Goal: Task Accomplishment & Management: Use online tool/utility

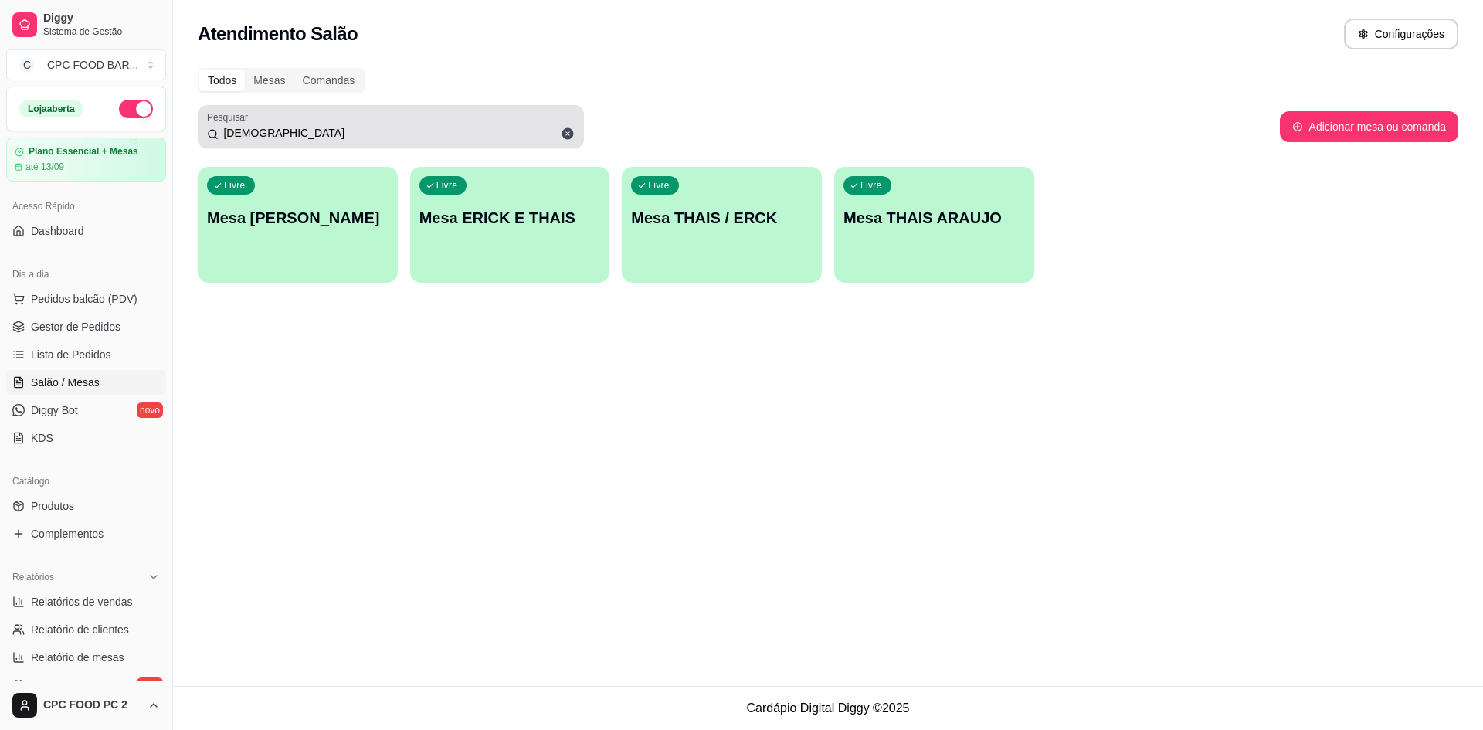
click at [571, 137] on icon at bounding box center [568, 134] width 12 height 12
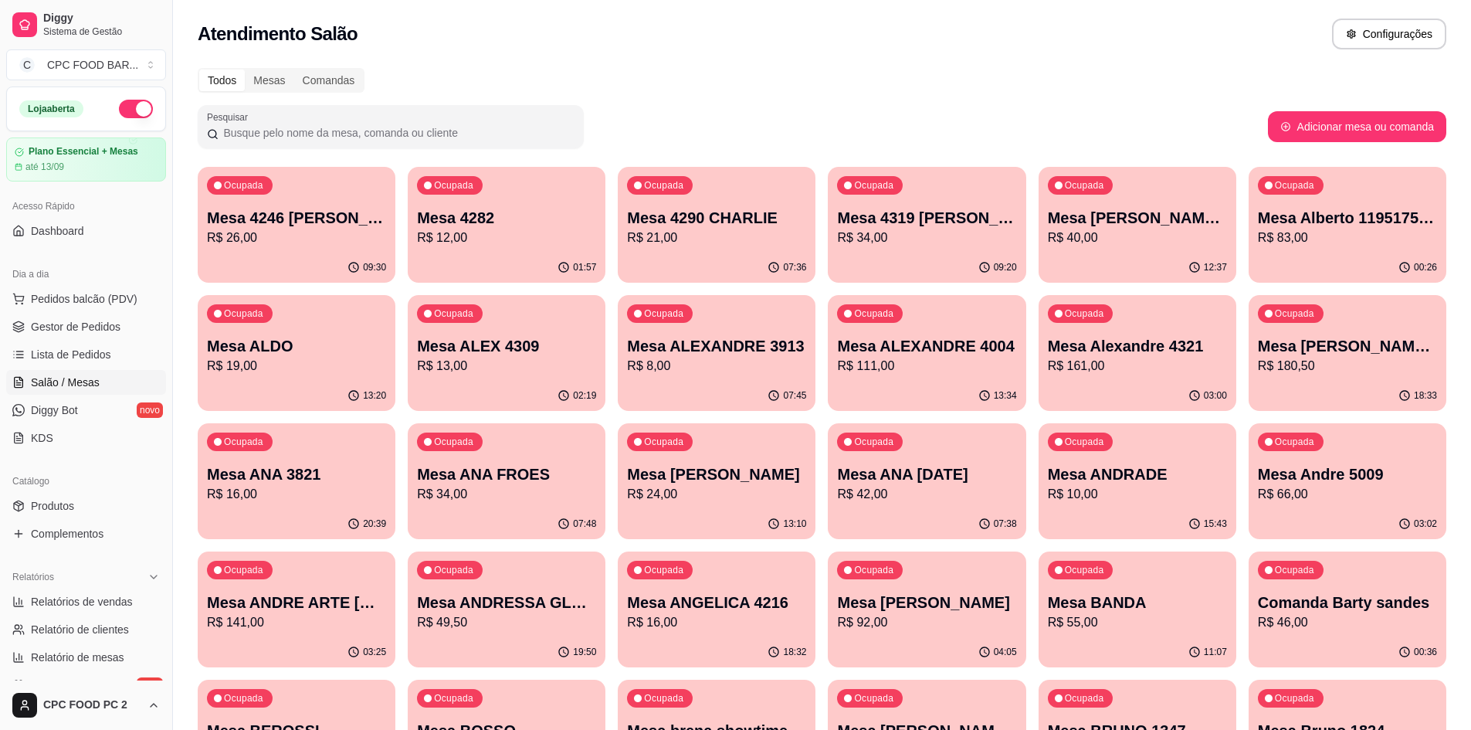
click at [373, 139] on input "Pesquisar" at bounding box center [397, 132] width 356 height 15
type input "D"
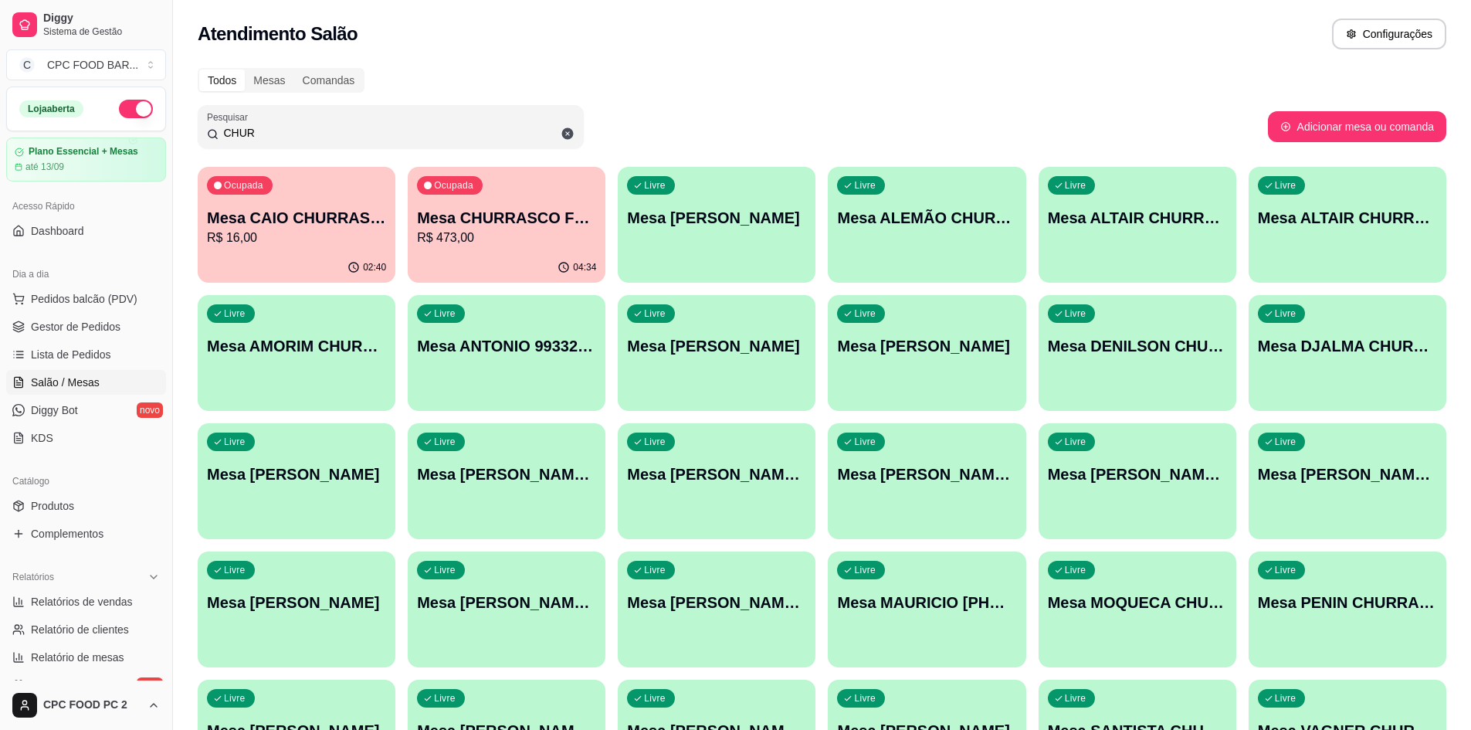
type input "CHUR"
click at [465, 262] on div "04:34" at bounding box center [507, 268] width 198 height 30
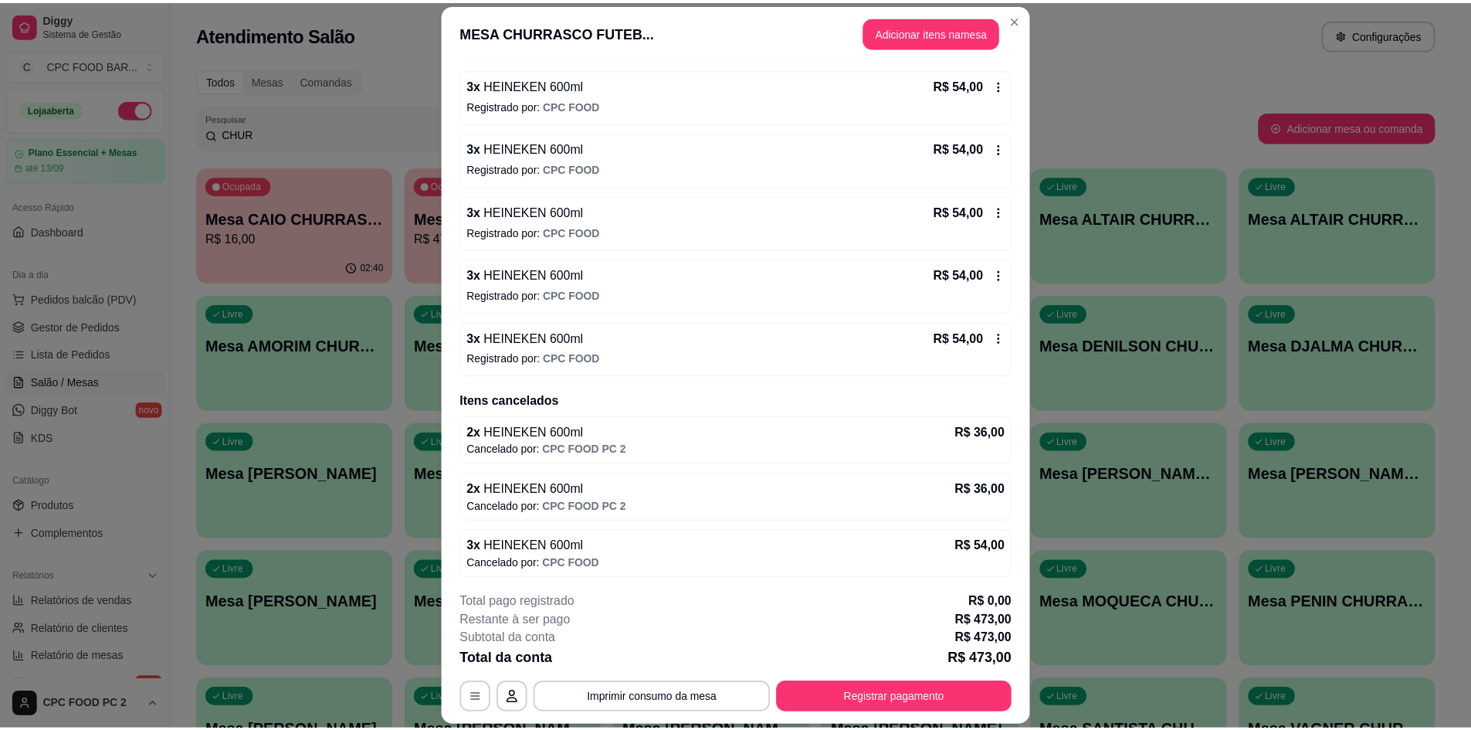
scroll to position [713, 0]
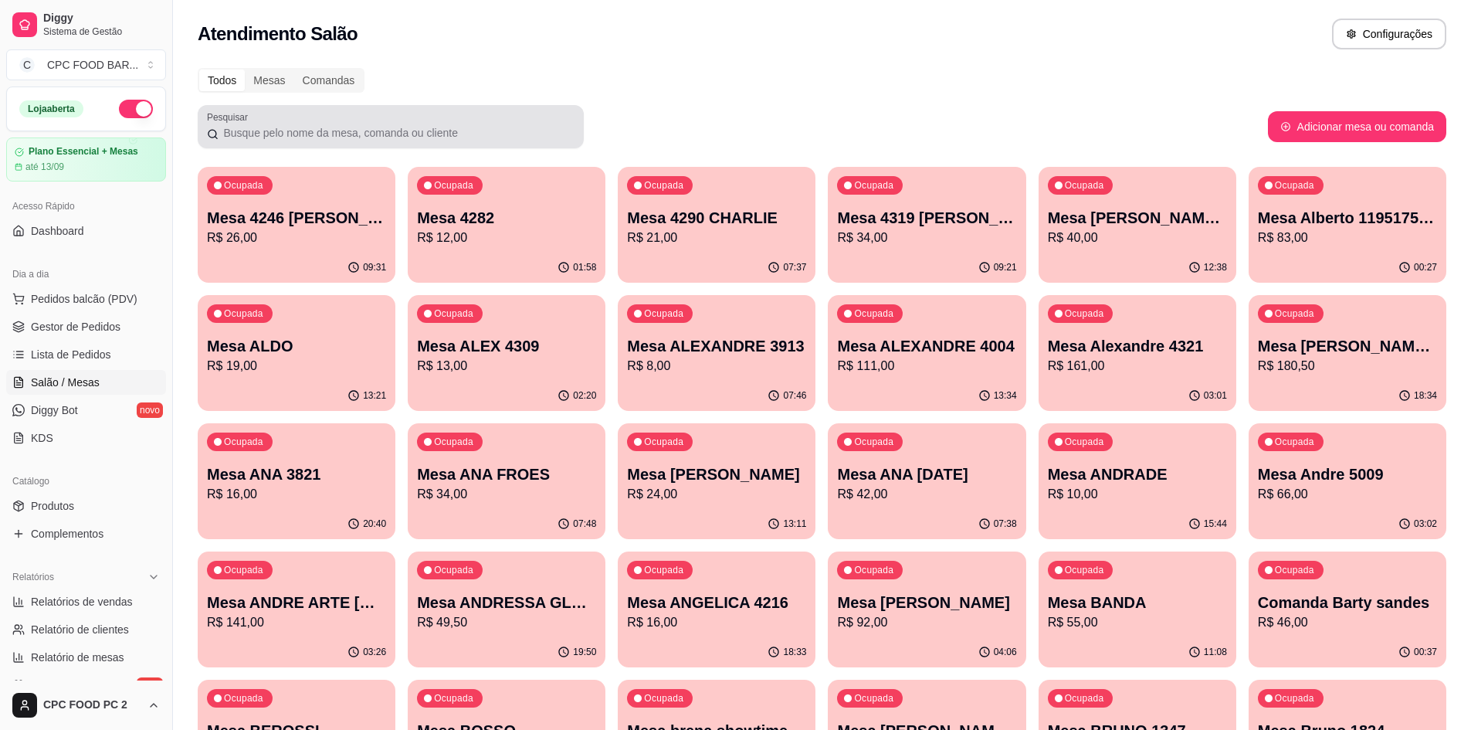
click at [446, 123] on div at bounding box center [391, 126] width 368 height 31
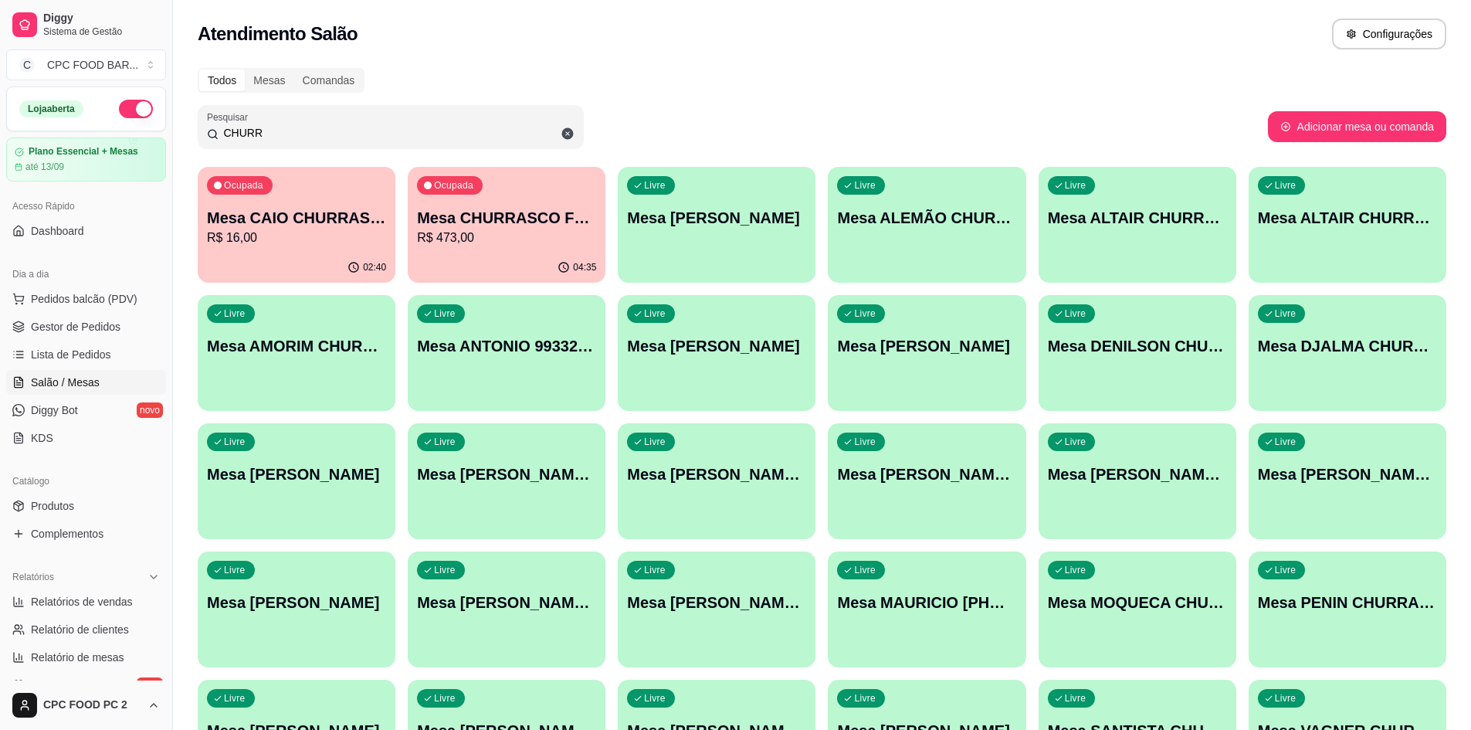
type input "CHURR"
click at [455, 221] on p "Mesa CHURRASCO FUTEBOL" at bounding box center [506, 218] width 179 height 22
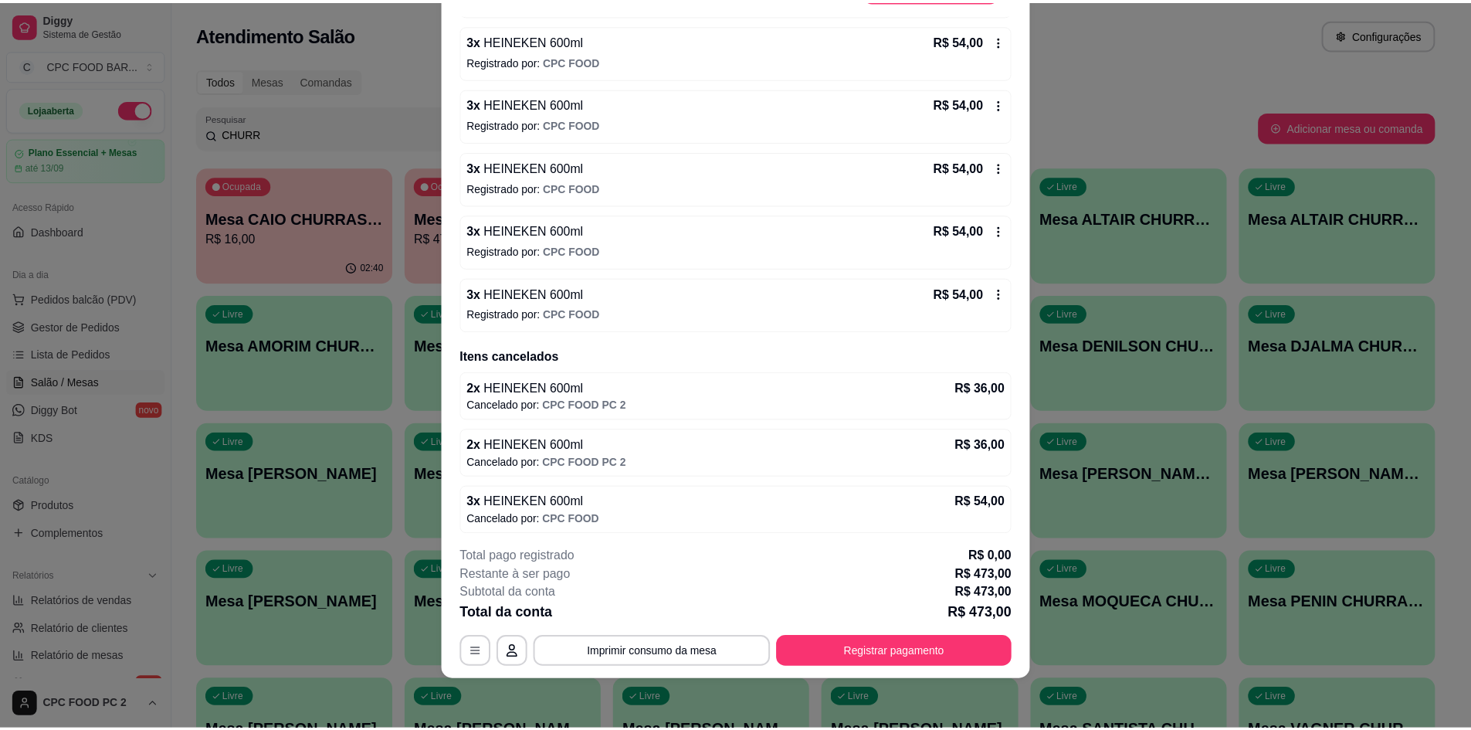
scroll to position [713, 0]
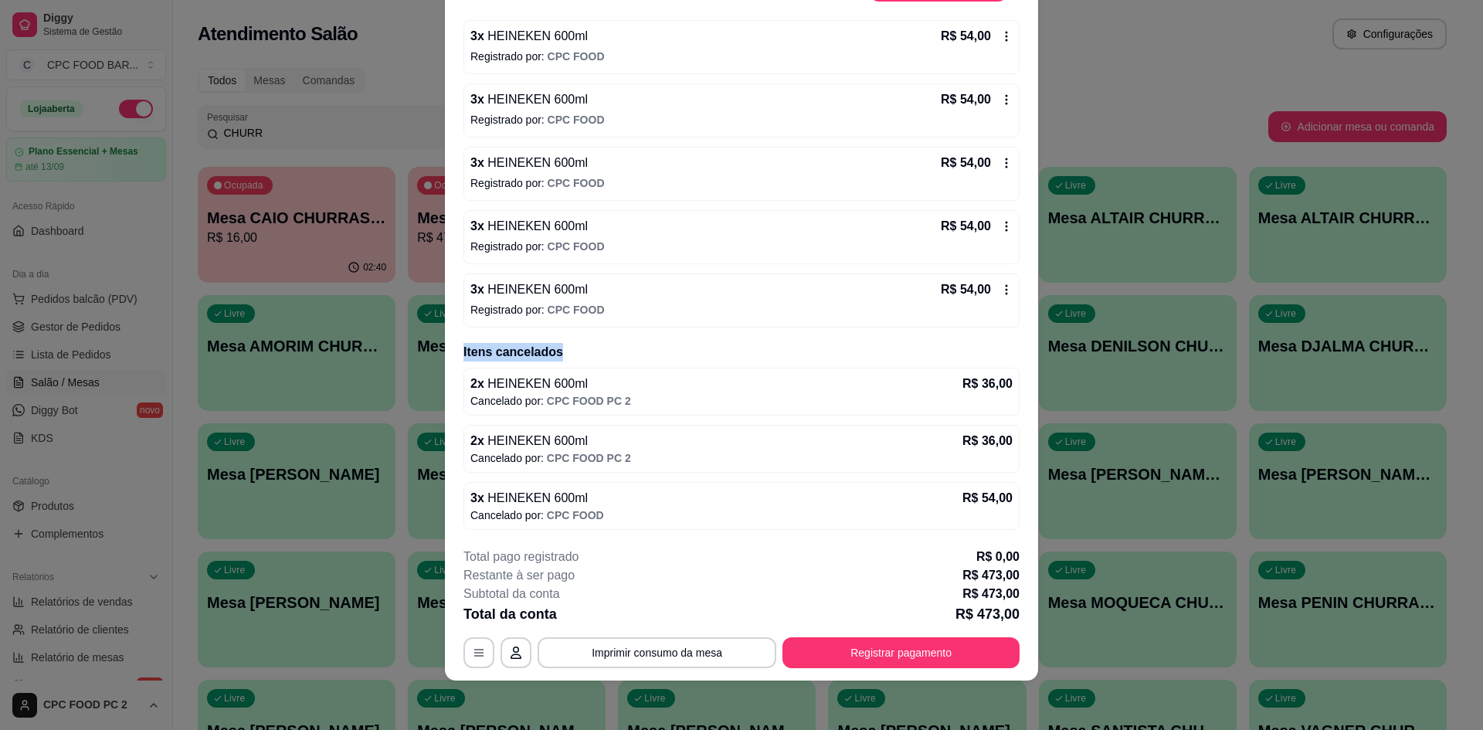
drag, startPoint x: 559, startPoint y: 350, endPoint x: 450, endPoint y: 355, distance: 109.8
click at [450, 355] on div "Iniciada 21/08/2025 às 17:08 Atenção Para vincular um cliente a um pedido já ex…" at bounding box center [741, 275] width 593 height 522
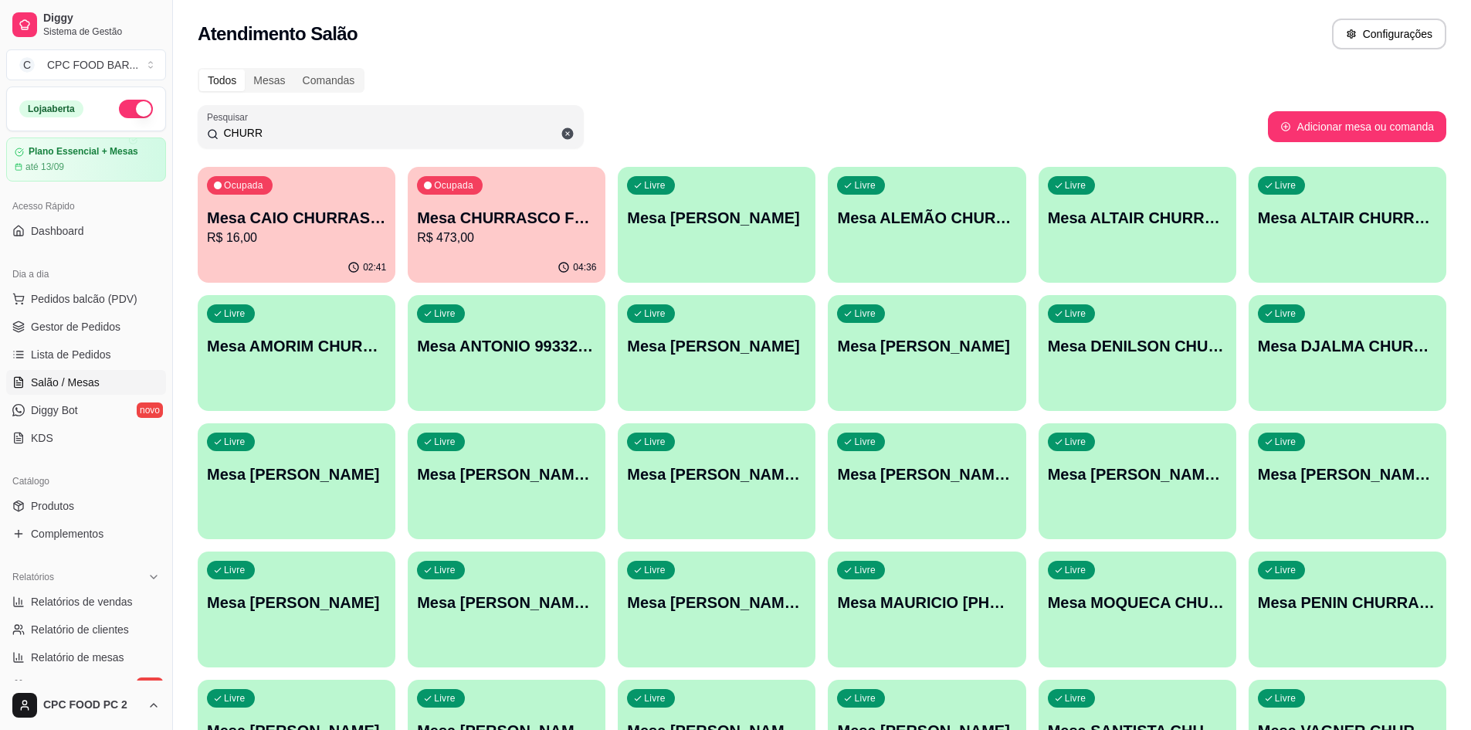
click at [494, 233] on p "R$ 473,00" at bounding box center [506, 238] width 179 height 19
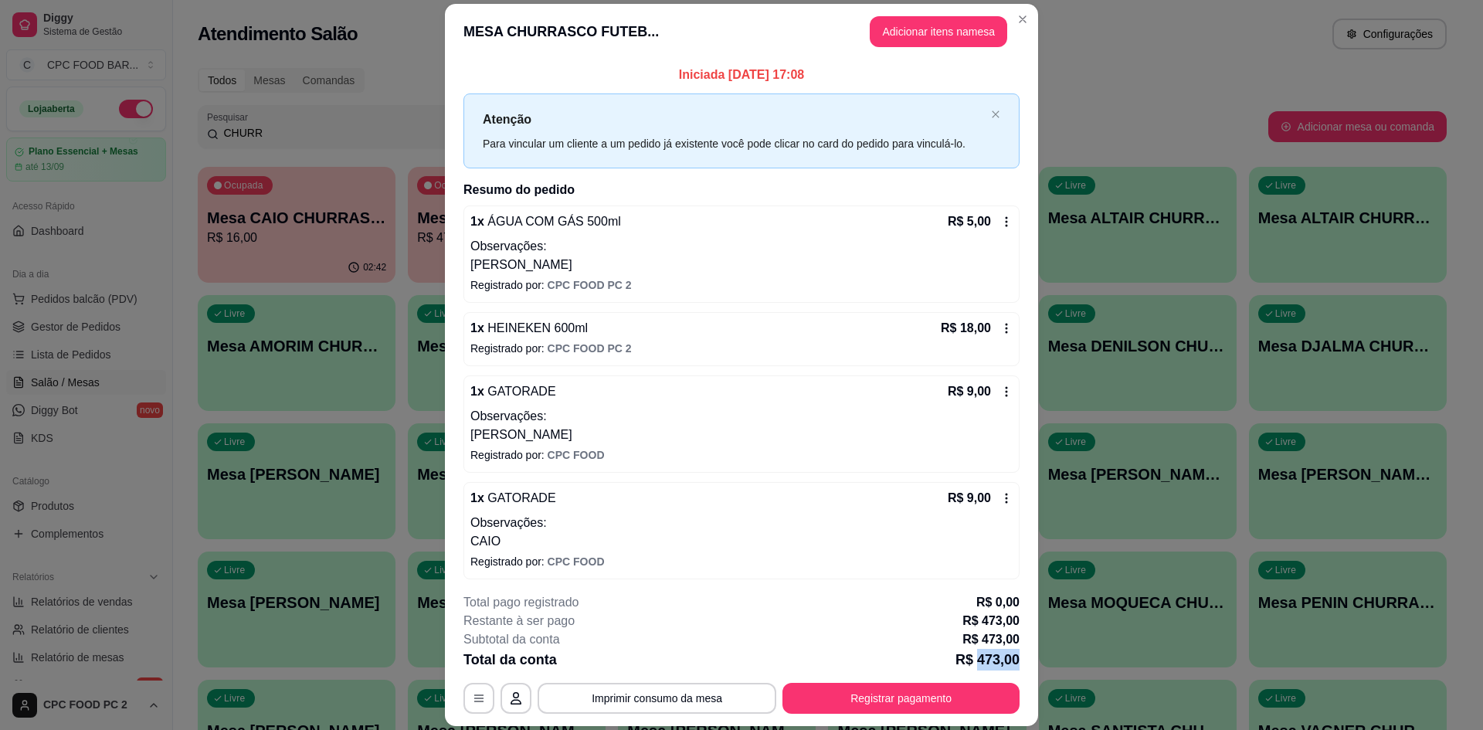
drag, startPoint x: 1024, startPoint y: 669, endPoint x: 974, endPoint y: 666, distance: 50.3
click at [974, 666] on footer "**********" at bounding box center [741, 653] width 593 height 145
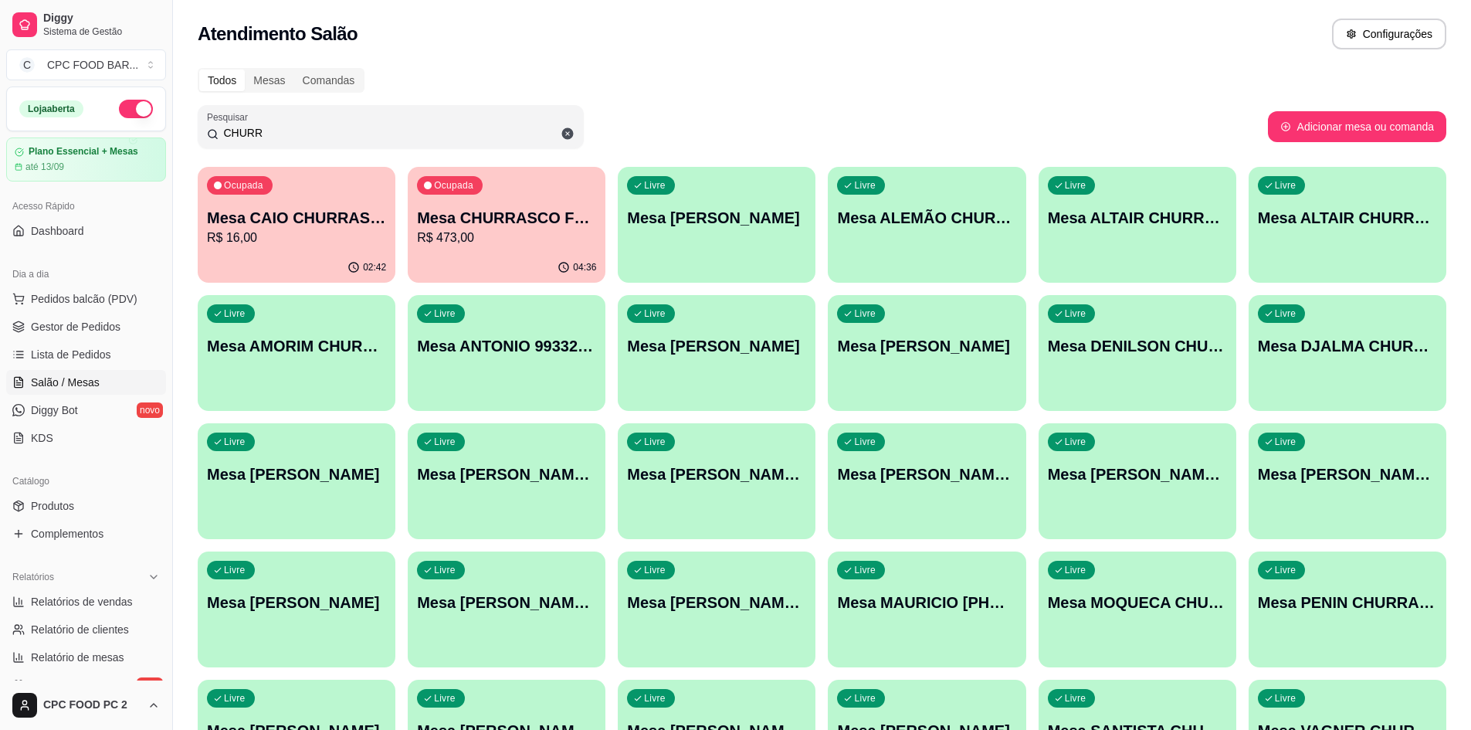
click at [513, 184] on div "Ocupada Mesa CHURRASCO FUTEBOL R$ 473,00" at bounding box center [507, 210] width 198 height 86
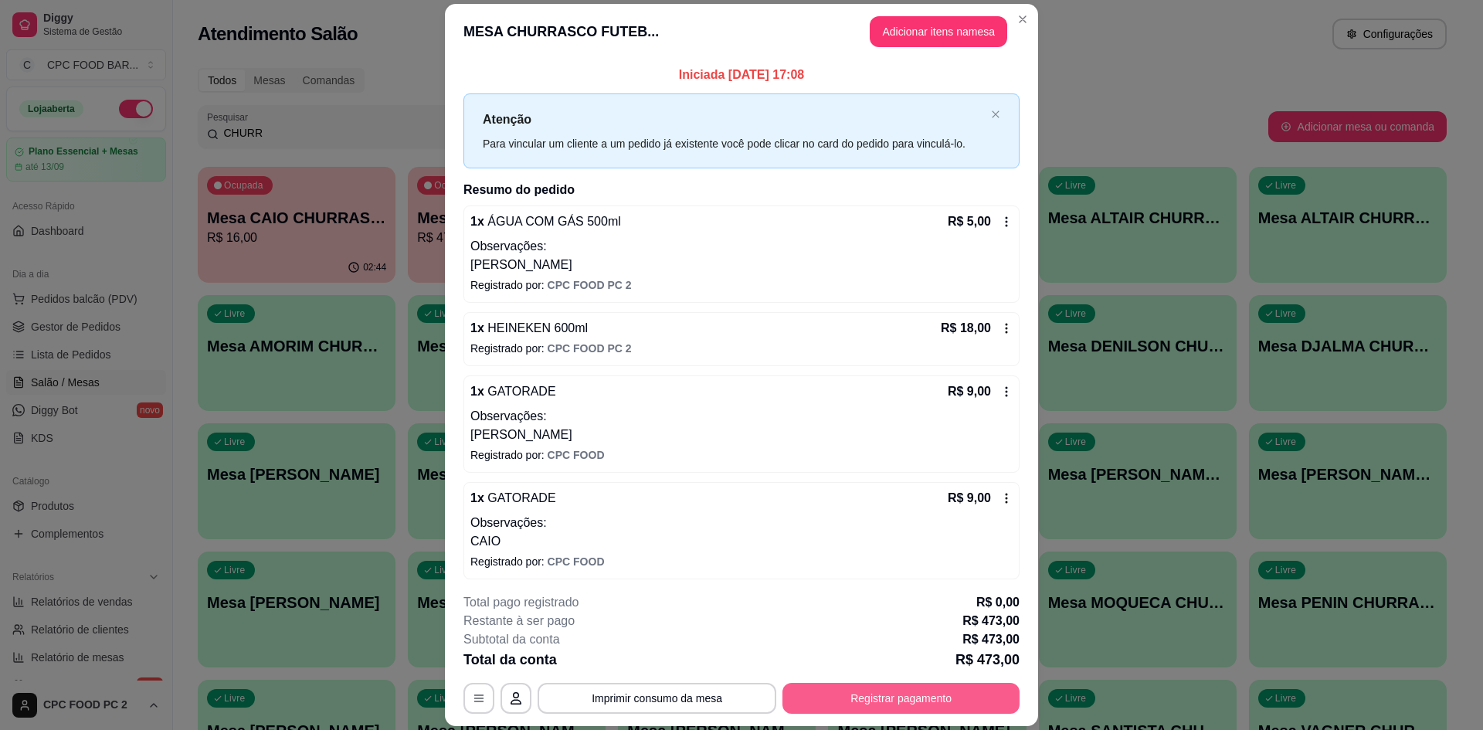
click at [877, 690] on button "Registrar pagamento" at bounding box center [900, 698] width 237 height 31
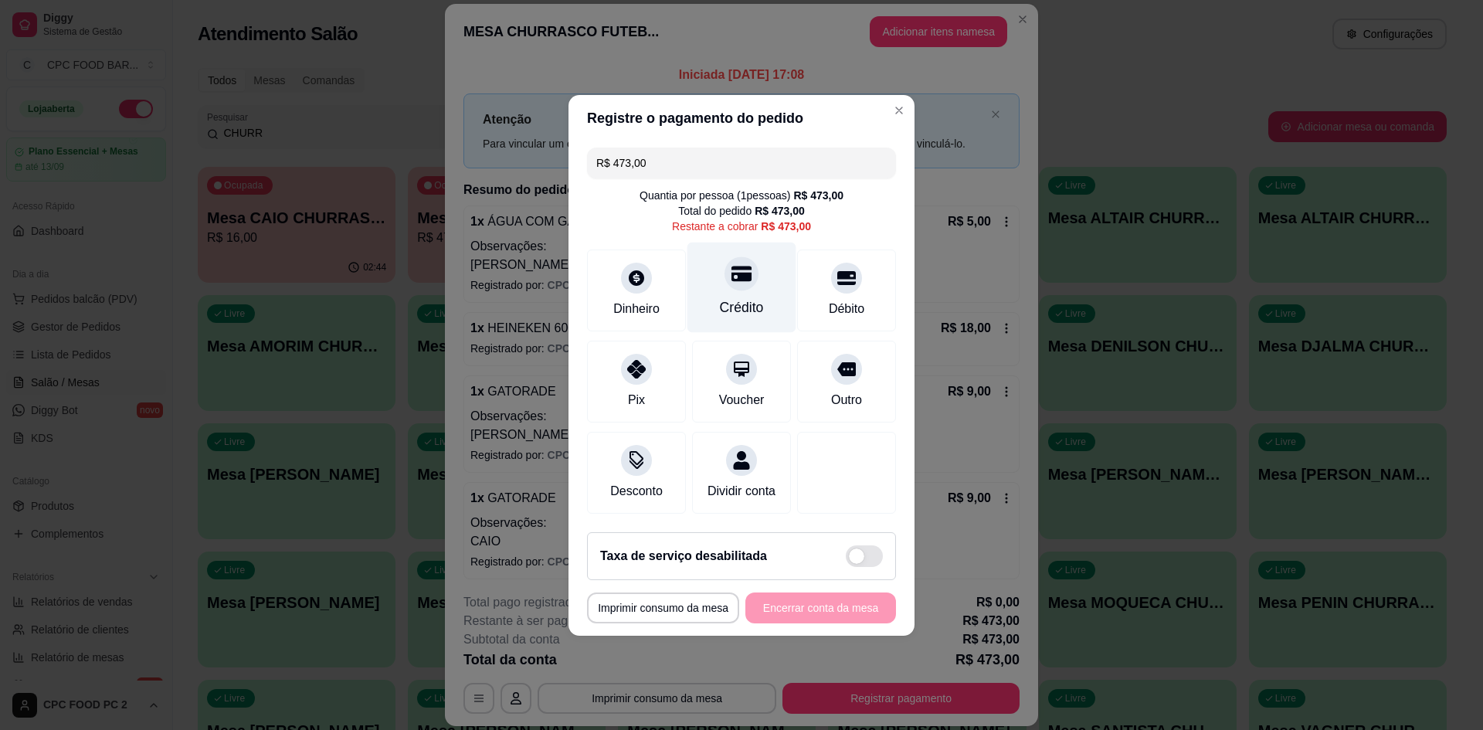
click at [747, 267] on div at bounding box center [741, 273] width 34 height 34
type input "R$ 0,00"
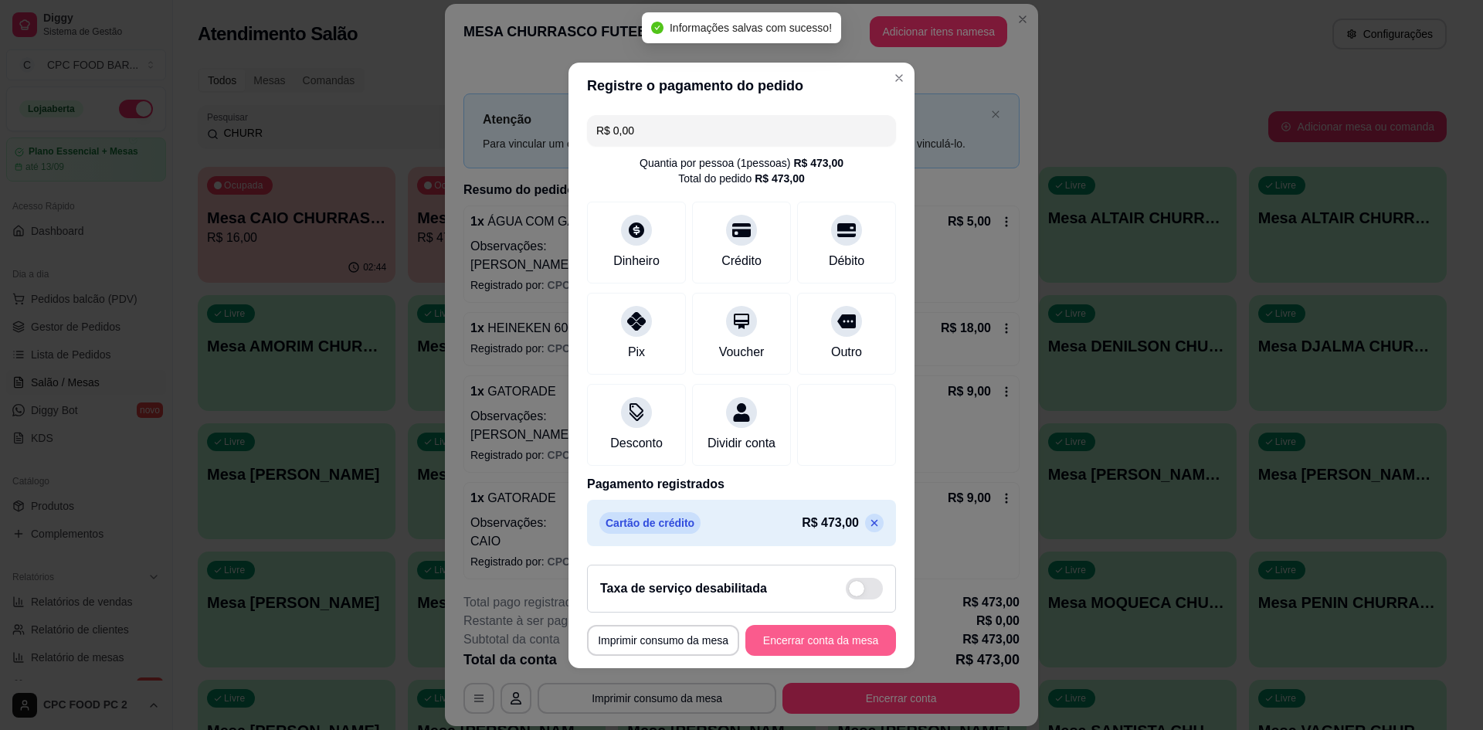
click at [795, 650] on button "Encerrar conta da mesa" at bounding box center [820, 640] width 151 height 31
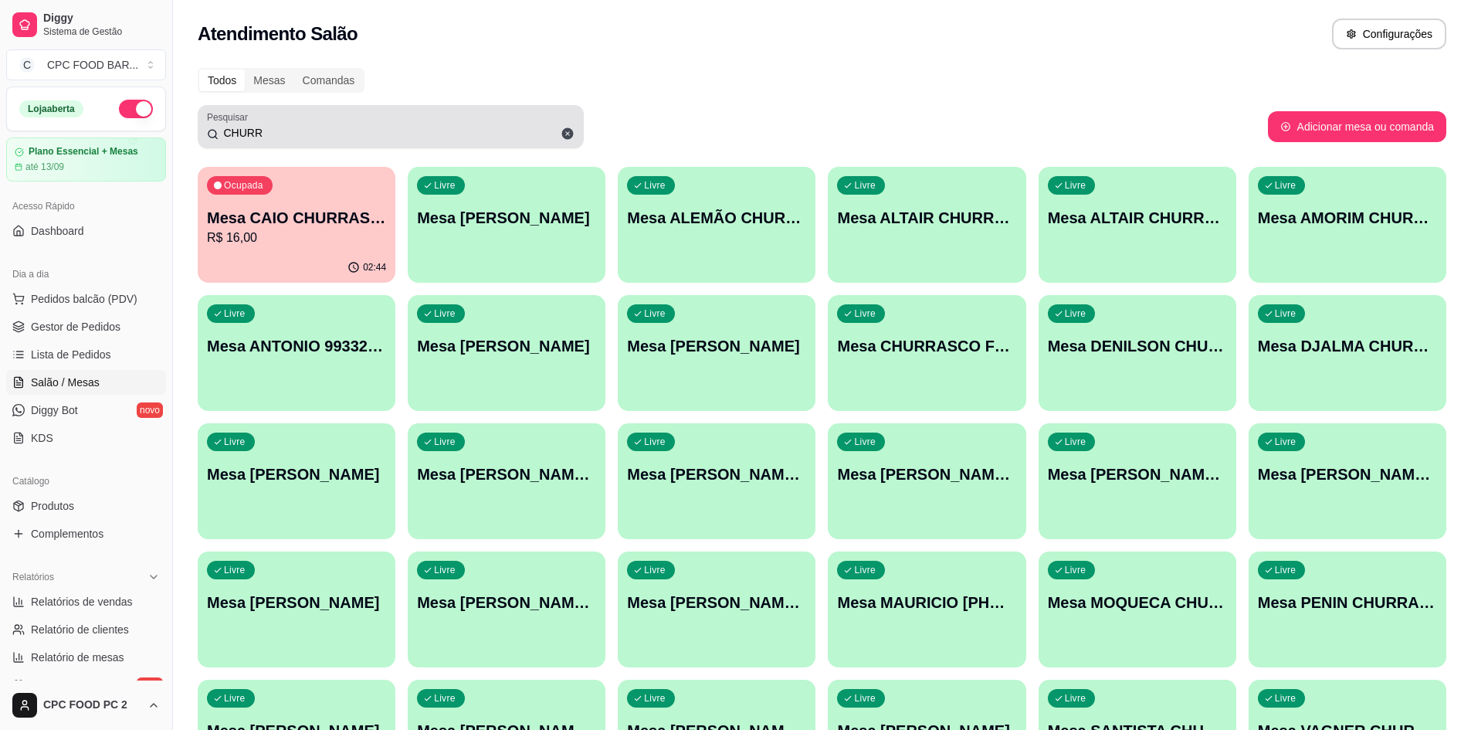
click at [561, 132] on icon at bounding box center [568, 134] width 14 height 14
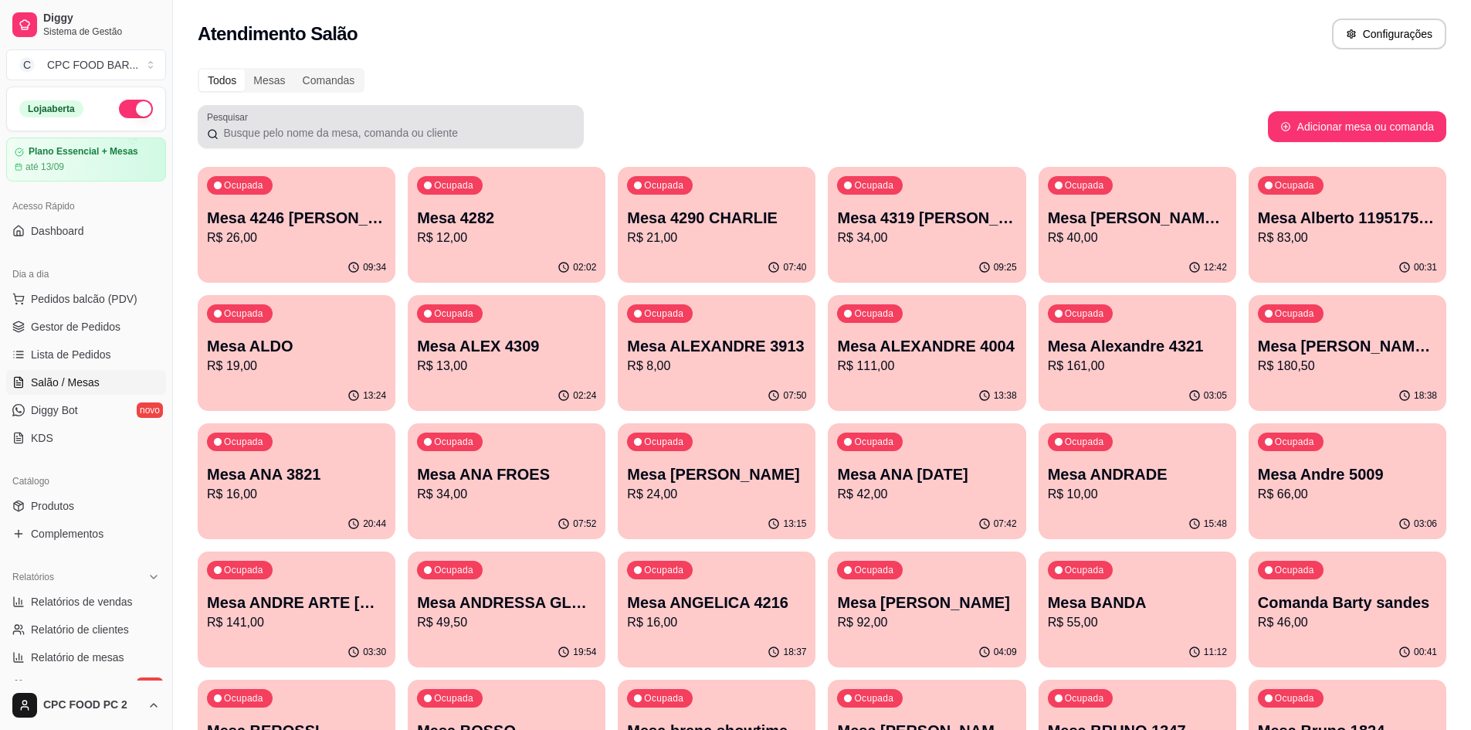
click at [352, 124] on div at bounding box center [391, 126] width 368 height 31
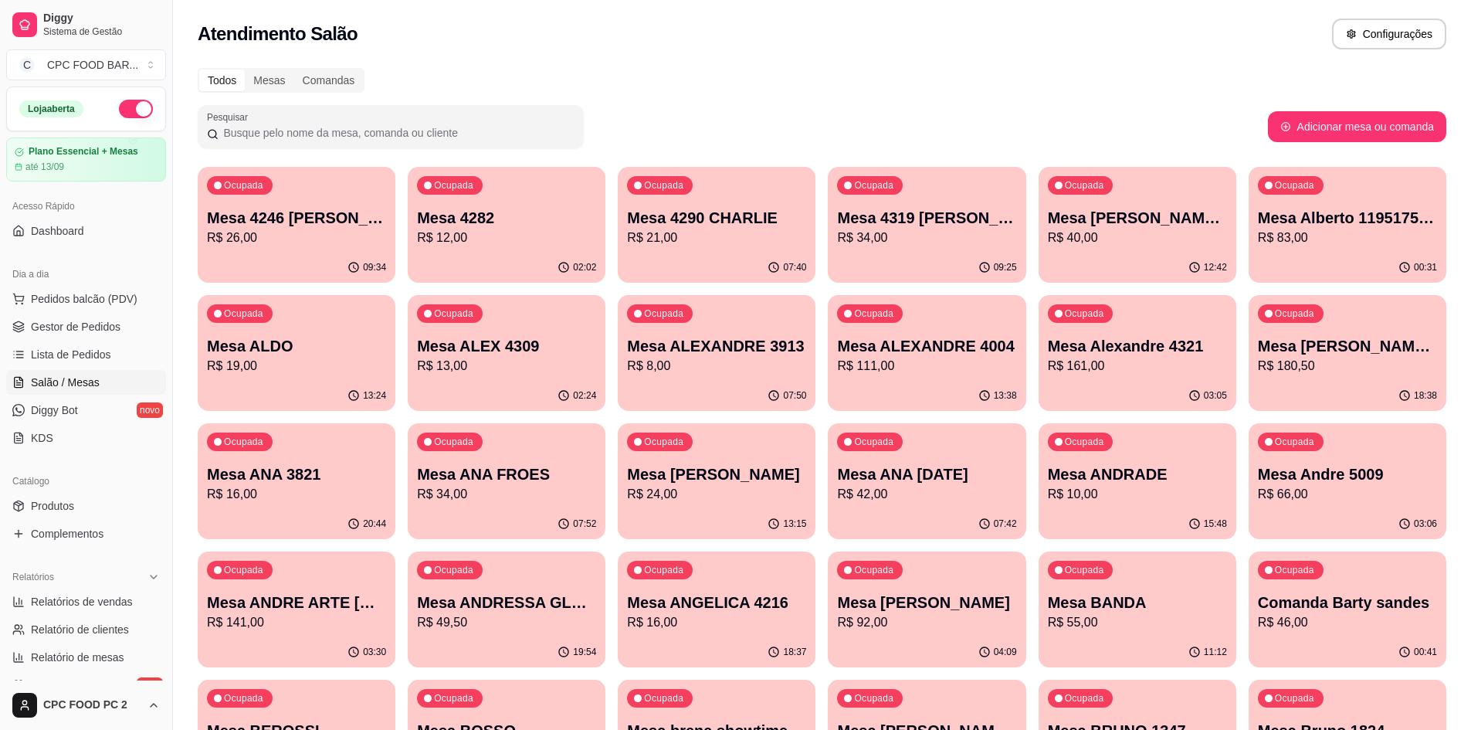
click at [352, 123] on div at bounding box center [391, 126] width 368 height 31
